Goal: Transaction & Acquisition: Purchase product/service

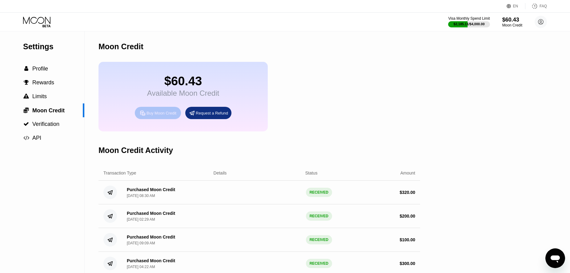
click at [153, 116] on div "Buy Moon Credit" at bounding box center [162, 113] width 30 height 5
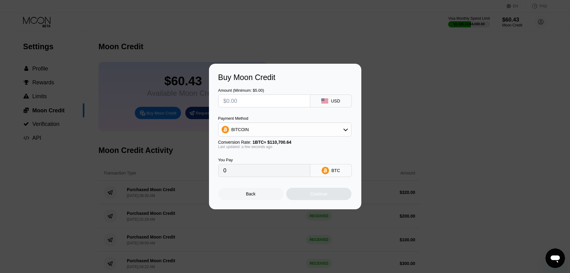
click at [258, 102] on input "text" at bounding box center [265, 101] width 82 height 12
type input "$200"
type input "0.00180668"
drag, startPoint x: 243, startPoint y: 101, endPoint x: 198, endPoint y: 100, distance: 45.0
click at [224, 100] on input "$200" at bounding box center [265, 101] width 82 height 12
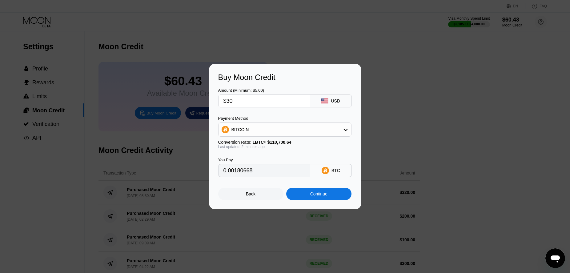
type input "$300"
type input "0.00271002"
type input "$300"
click at [318, 196] on div "Continue" at bounding box center [318, 194] width 17 height 5
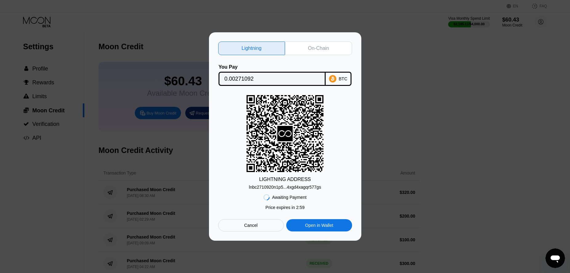
click at [294, 189] on div "lnbc2710920n1p5...4xgd4xagqr577gs" at bounding box center [285, 187] width 72 height 5
click at [246, 79] on input "0.00271092" at bounding box center [272, 79] width 95 height 12
click at [289, 190] on div "lnbc2710920n1p5...4xgd4xagqr577gs" at bounding box center [285, 187] width 72 height 5
